Goal: Transaction & Acquisition: Subscribe to service/newsletter

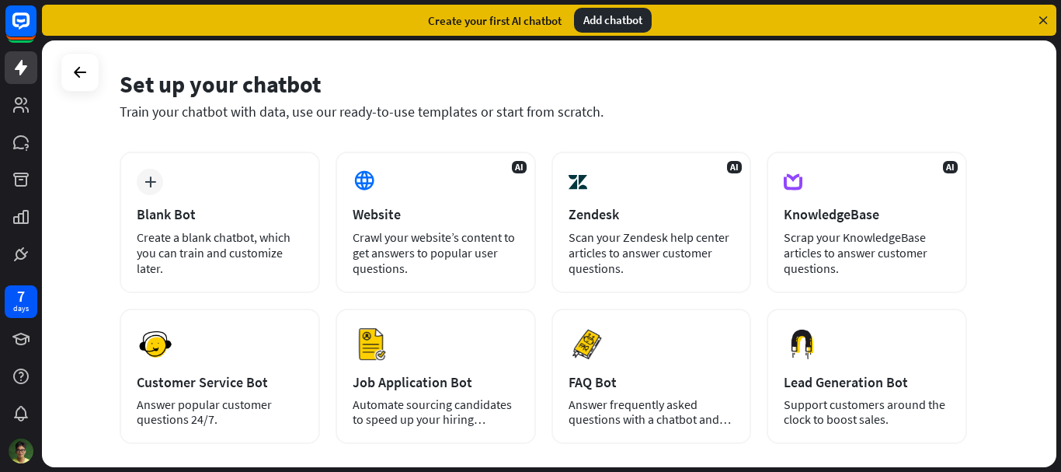
scroll to position [78, 0]
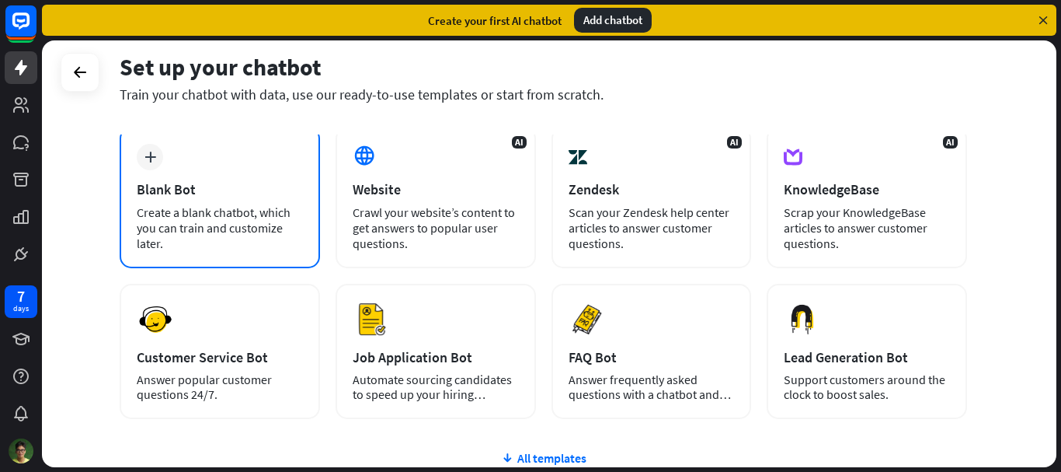
click at [250, 208] on div "Create a blank chatbot, which you can train and customize later." at bounding box center [220, 227] width 166 height 47
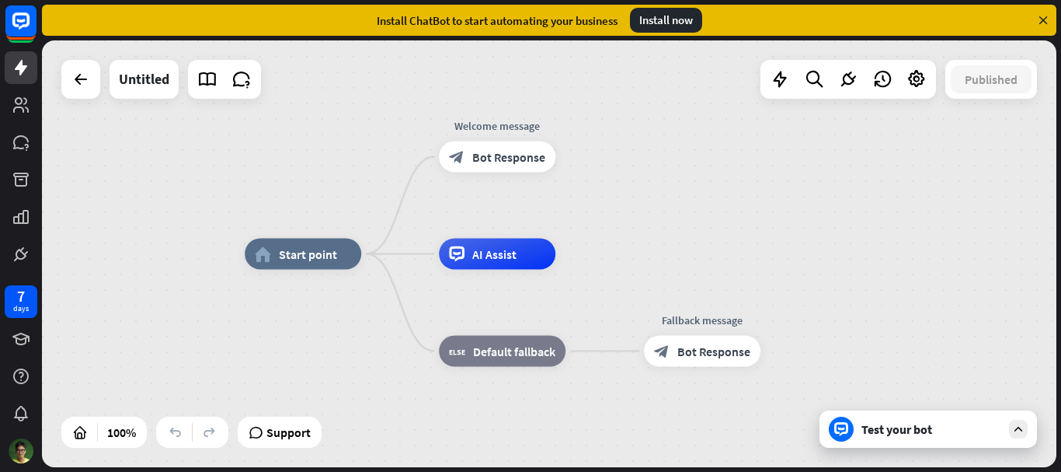
click at [1042, 22] on icon at bounding box center [1043, 20] width 14 height 14
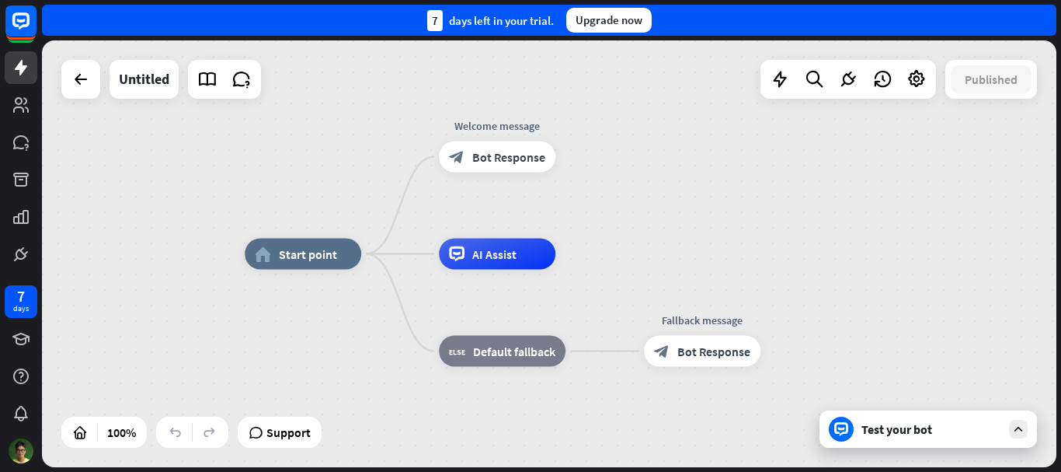
click at [920, 430] on div "Test your bot" at bounding box center [932, 429] width 140 height 16
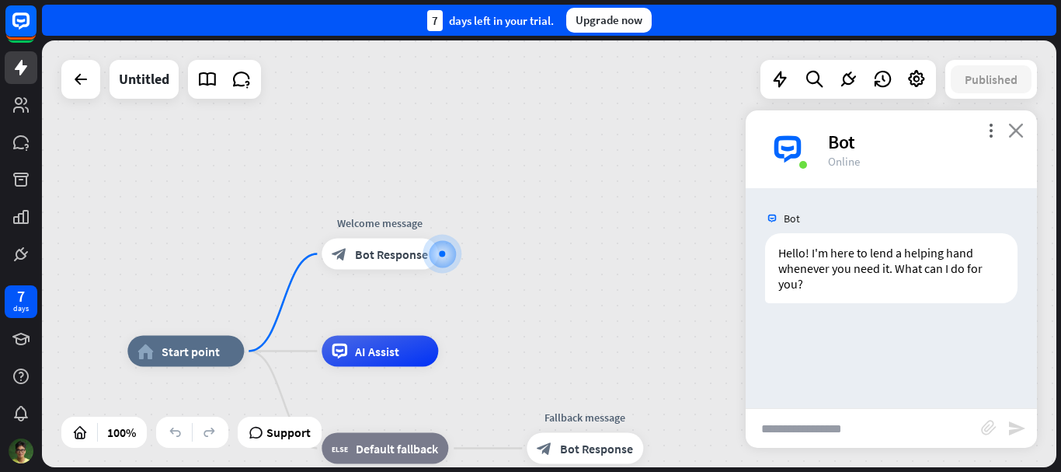
click at [1012, 131] on icon "close" at bounding box center [1016, 130] width 16 height 15
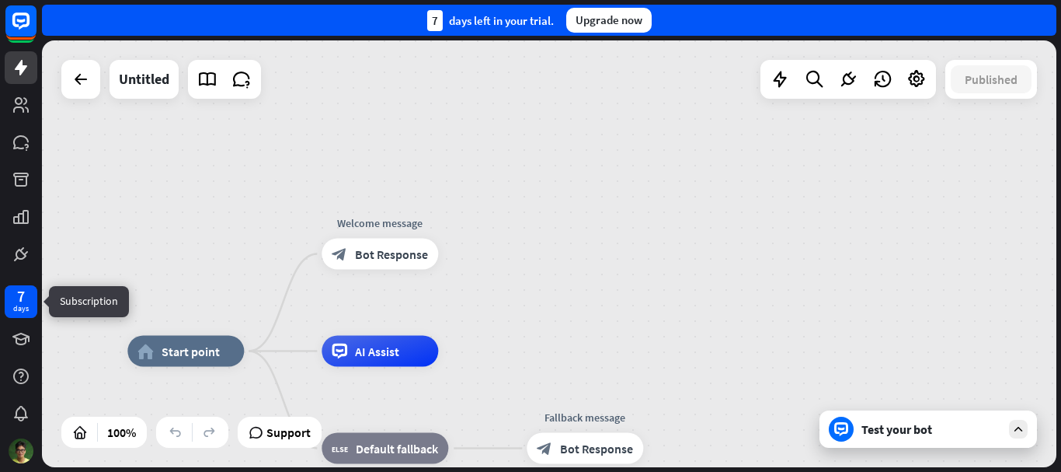
click at [22, 315] on div "7 days" at bounding box center [21, 301] width 33 height 33
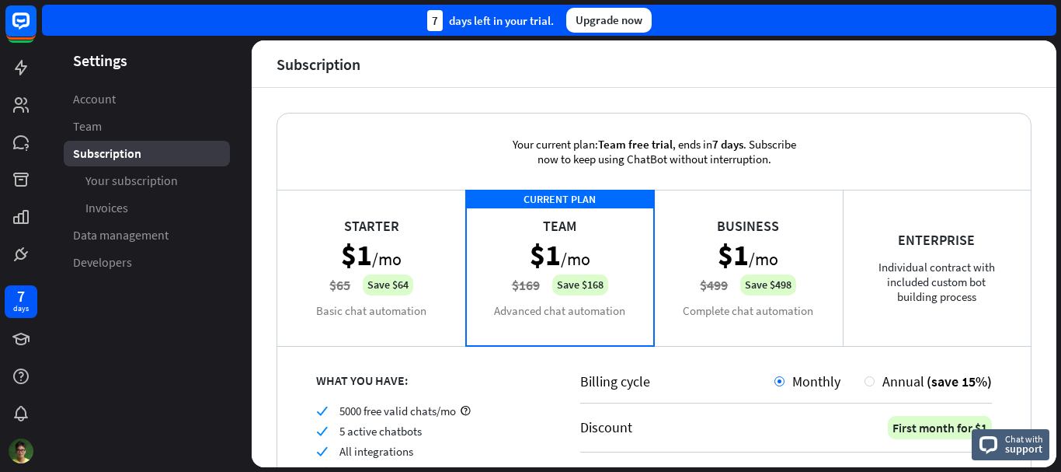
click at [905, 242] on div "Enterprise Individual contract with included custom bot building process" at bounding box center [937, 267] width 189 height 155
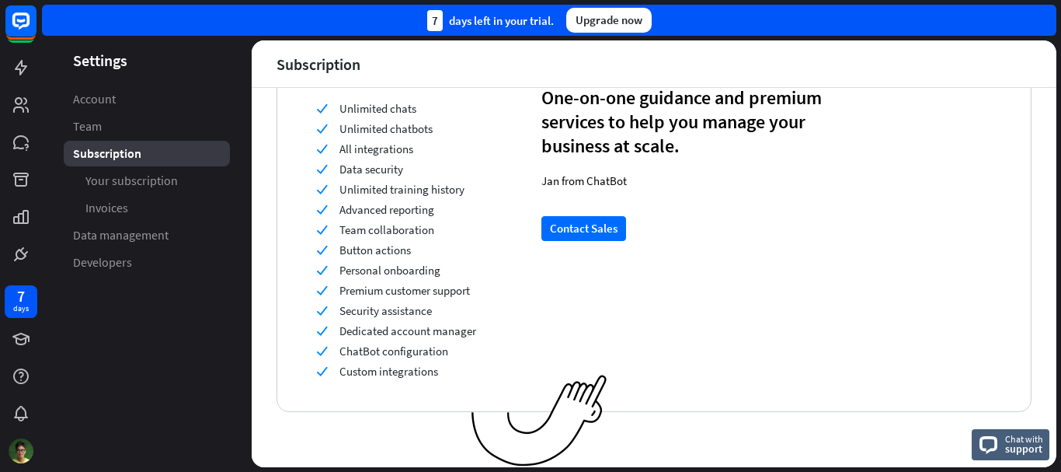
scroll to position [69, 0]
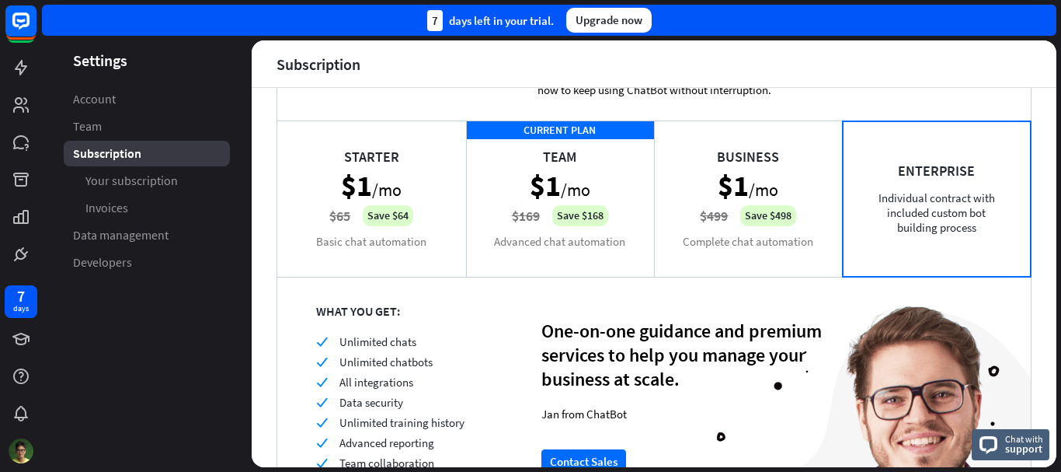
click at [363, 180] on div "Starter $1 /mo $65 Save $64 Basic chat automation" at bounding box center [371, 197] width 189 height 155
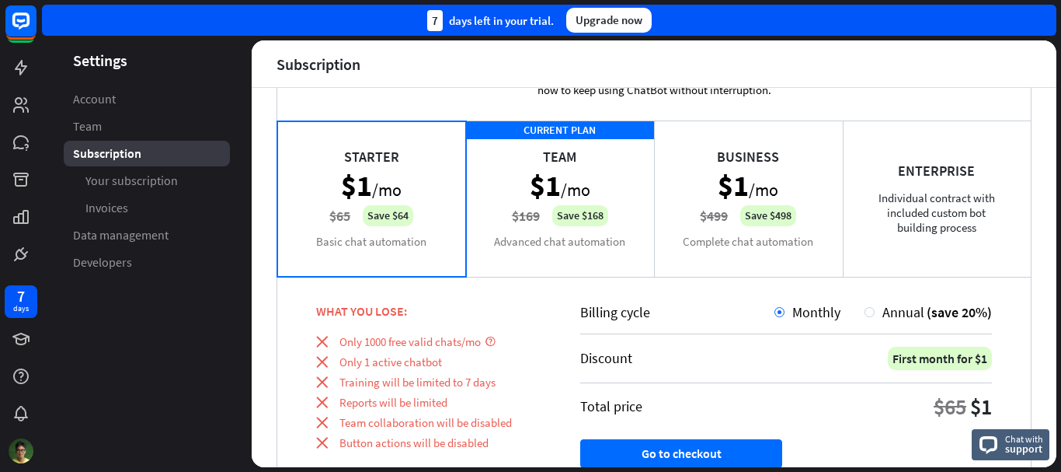
click at [526, 168] on div "CURRENT PLAN Team $1 /mo $169 Save $168 Advanced chat automation" at bounding box center [560, 197] width 189 height 155
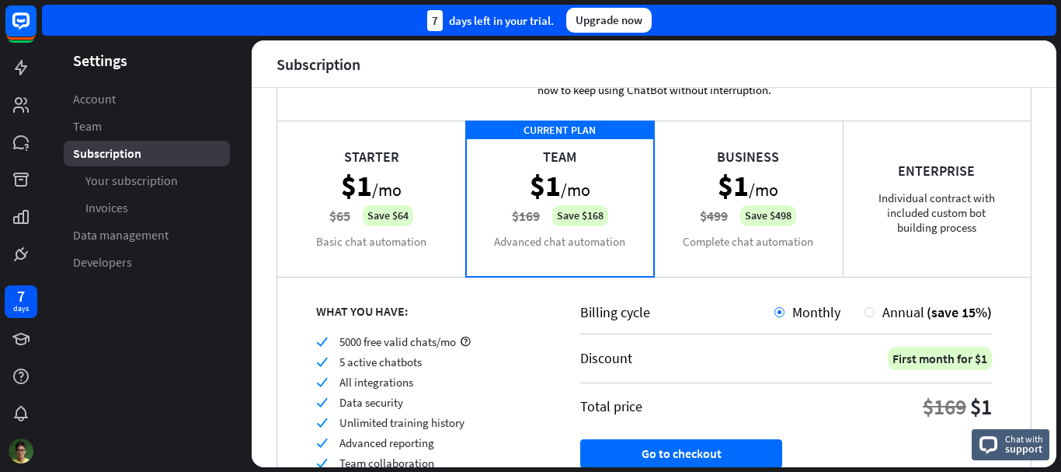
click at [378, 178] on div "Starter $1 /mo $65 Save $64 Basic chat automation" at bounding box center [371, 197] width 189 height 155
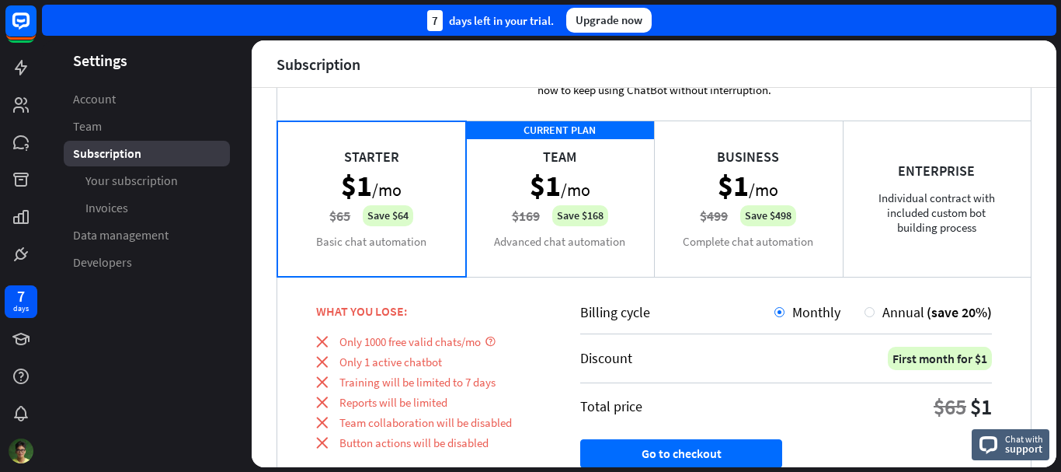
click at [598, 169] on div "CURRENT PLAN Team $1 /mo $169 Save $168 Advanced chat automation" at bounding box center [560, 197] width 189 height 155
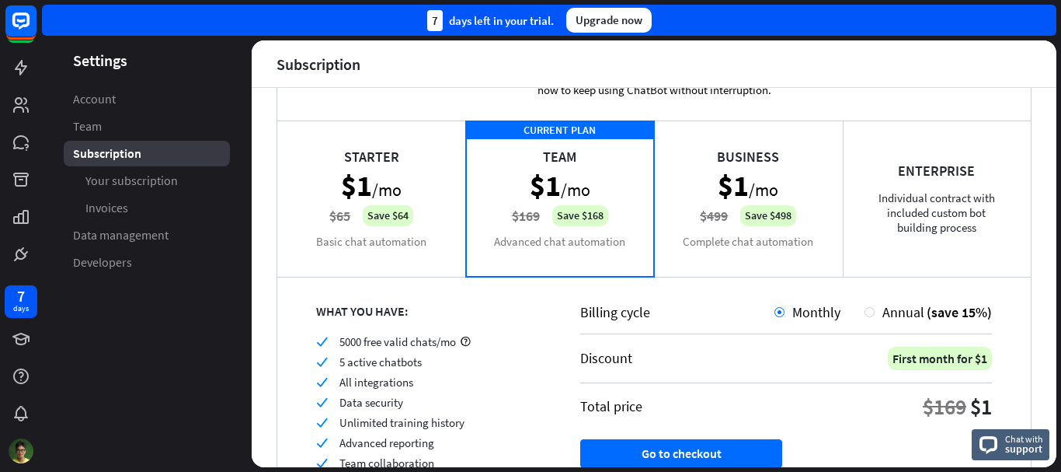
click at [388, 162] on div "Starter $1 /mo $65 Save $64 Basic chat automation" at bounding box center [371, 197] width 189 height 155
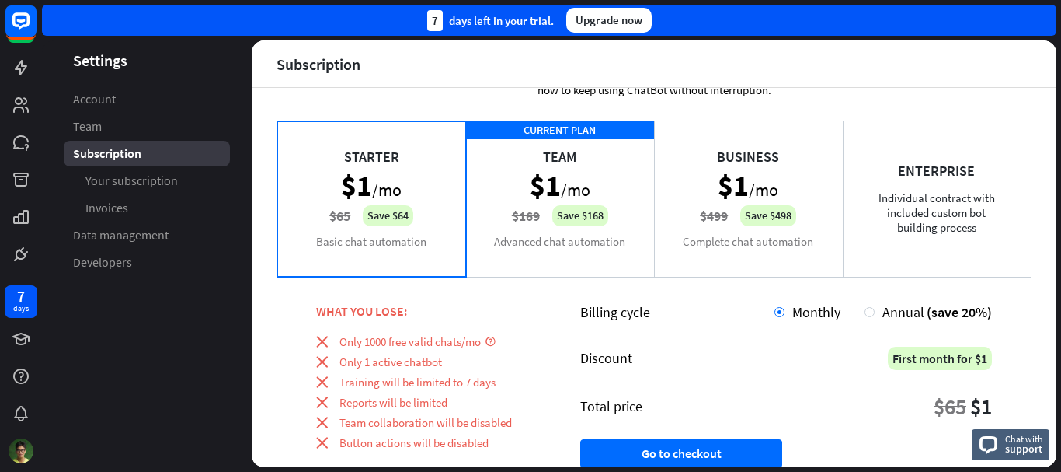
click at [571, 163] on div "CURRENT PLAN Team $1 /mo $169 Save $168 Advanced chat automation" at bounding box center [560, 197] width 189 height 155
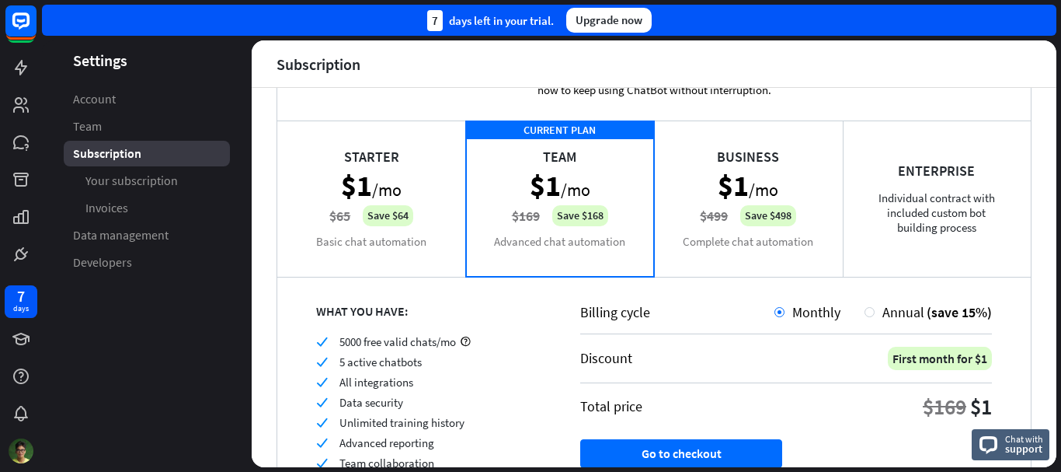
click at [388, 172] on div "Starter $1 /mo $65 Save $64 Basic chat automation" at bounding box center [371, 197] width 189 height 155
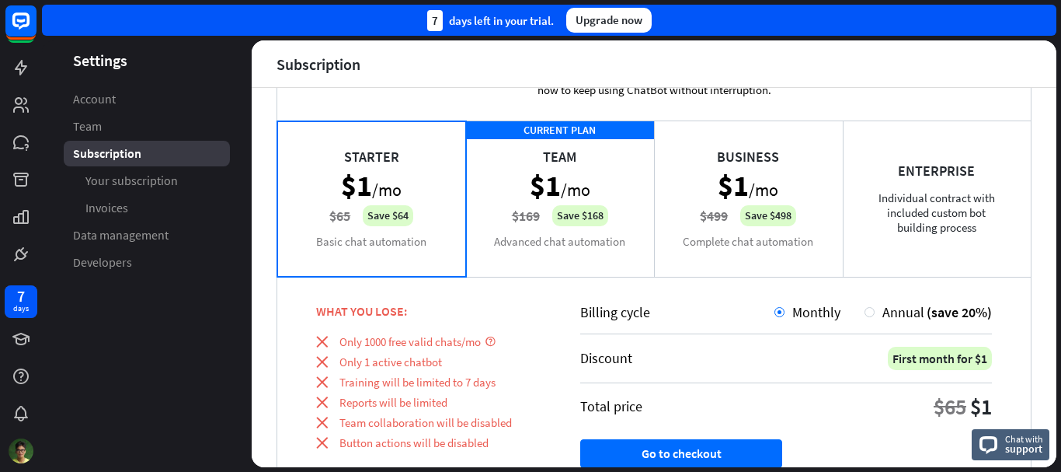
click at [745, 181] on div "Business $1 /mo $499 Save $498 Complete chat automation" at bounding box center [748, 197] width 189 height 155
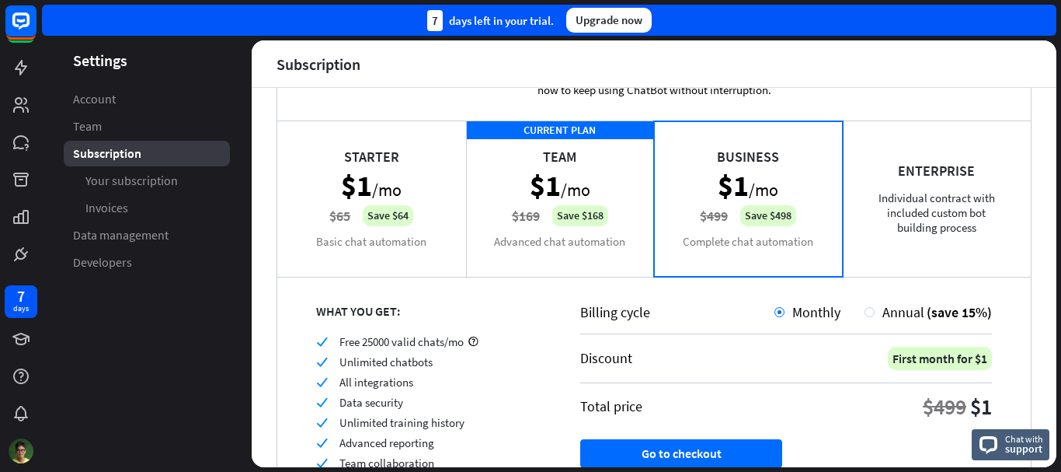
click at [363, 179] on div "Starter $1 /mo $65 Save $64 Basic chat automation" at bounding box center [371, 197] width 189 height 155
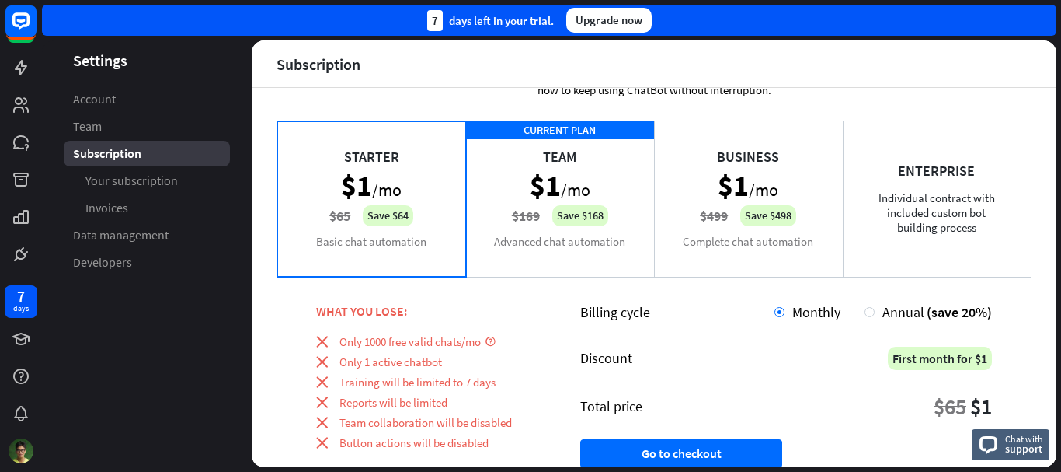
click at [521, 193] on div "CURRENT PLAN Team $1 /mo $169 Save $168 Advanced chat automation" at bounding box center [560, 197] width 189 height 155
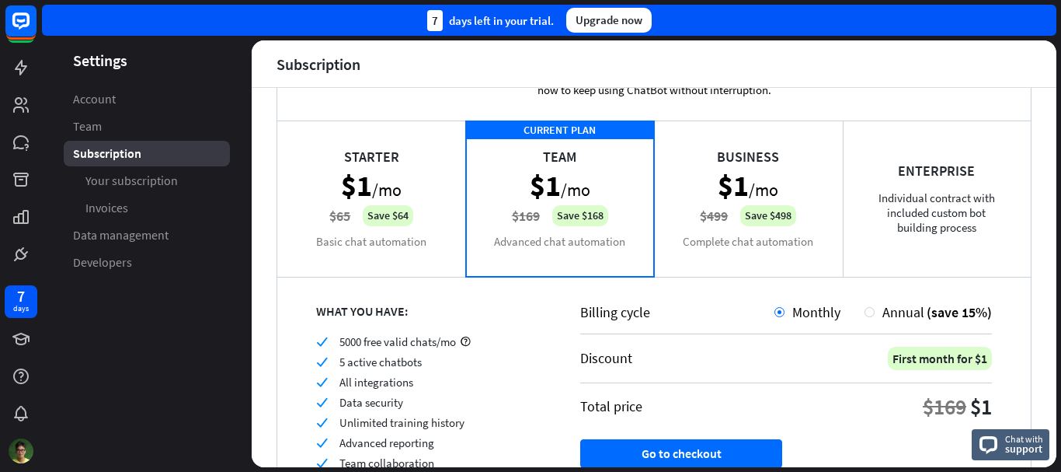
click at [732, 206] on div "Business $1 /mo $499 Save $498 Complete chat automation" at bounding box center [748, 197] width 189 height 155
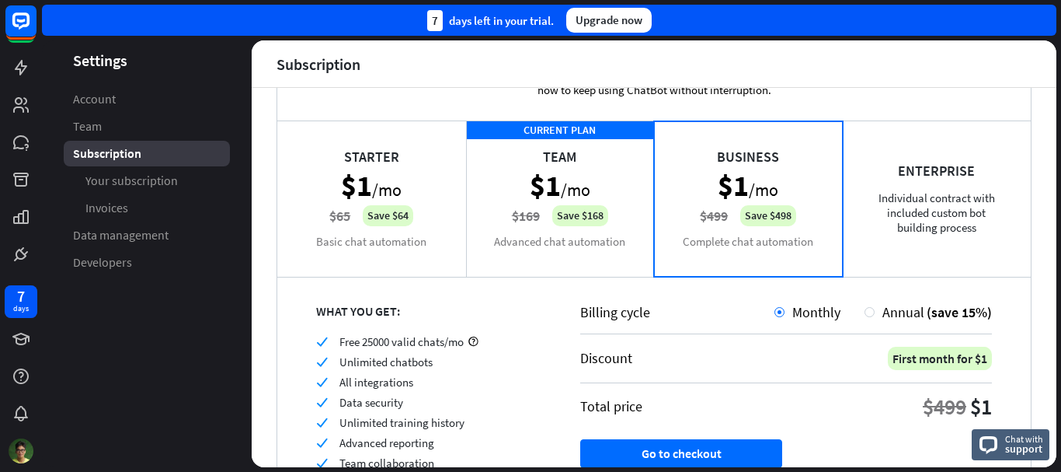
click at [439, 197] on div "Starter $1 /mo $65 Save $64 Basic chat automation" at bounding box center [371, 197] width 189 height 155
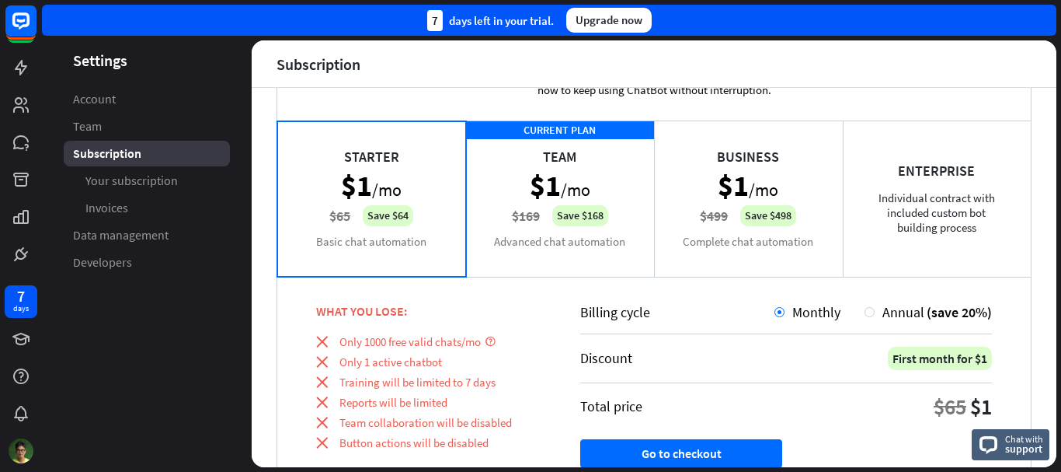
click at [484, 196] on div "CURRENT PLAN Team $1 /mo $169 Save $168 Advanced chat automation" at bounding box center [560, 197] width 189 height 155
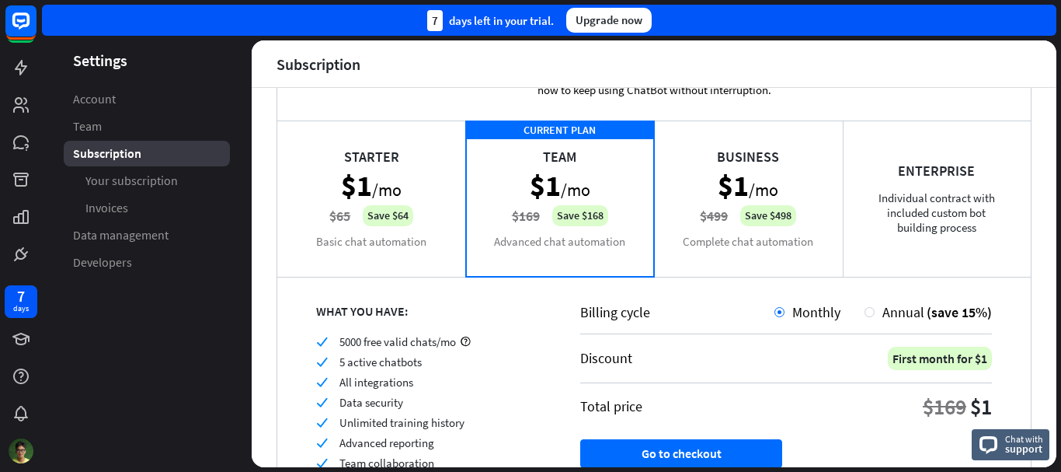
click at [376, 197] on div "Starter $1 /mo $65 Save $64 Basic chat automation" at bounding box center [371, 197] width 189 height 155
